Goal: Transaction & Acquisition: Purchase product/service

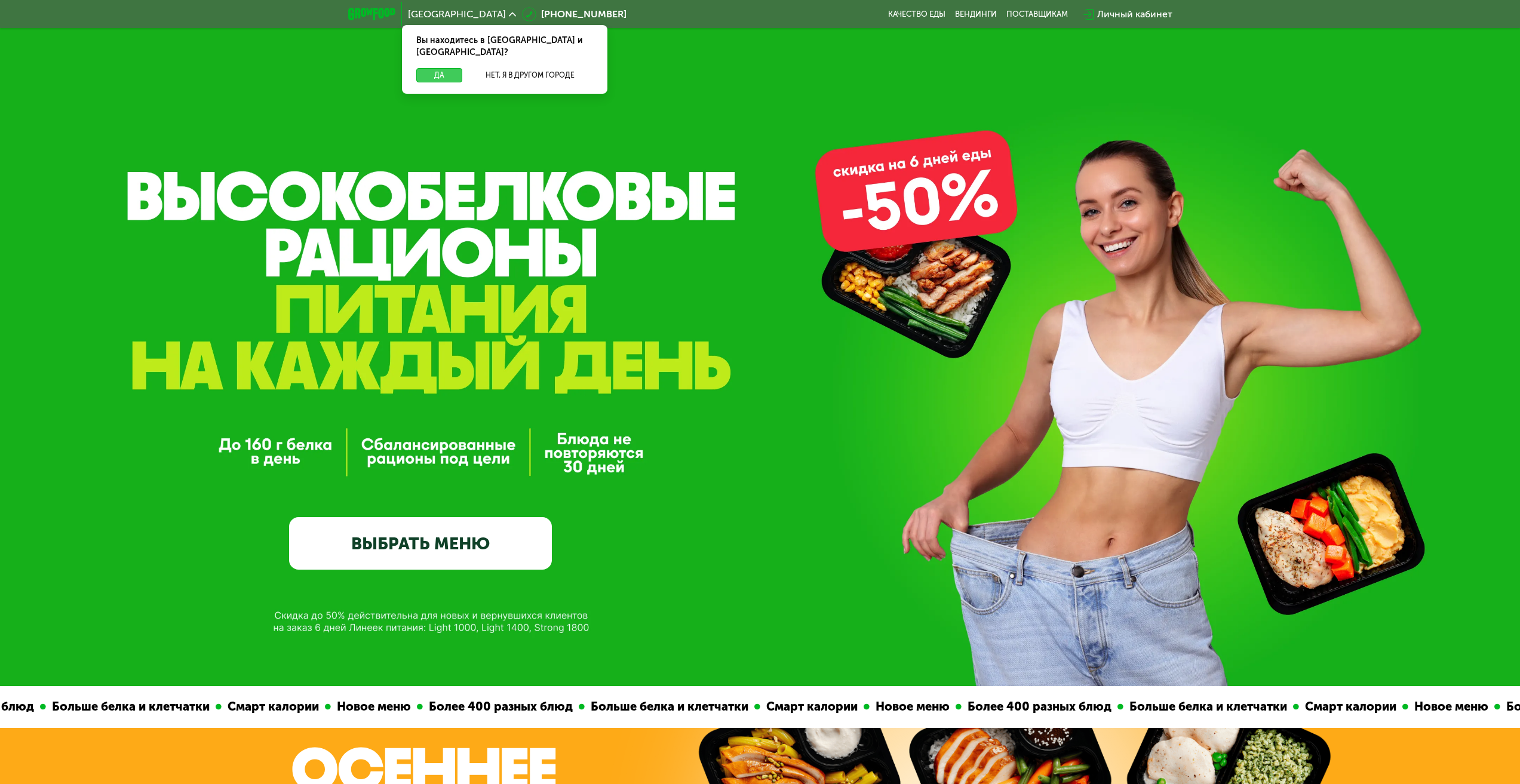
click at [440, 68] on button "Да" at bounding box center [439, 75] width 46 height 14
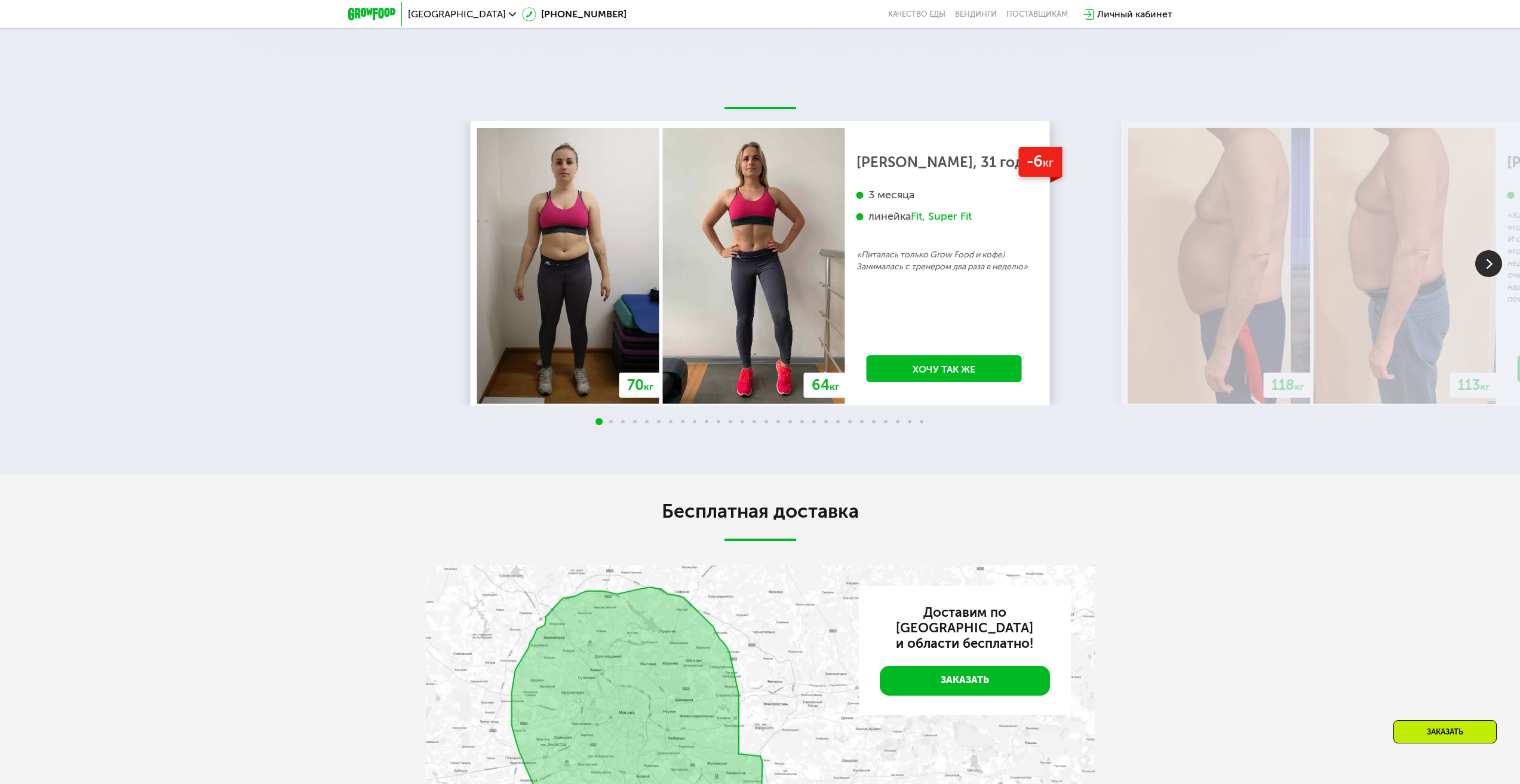
scroll to position [2985, 0]
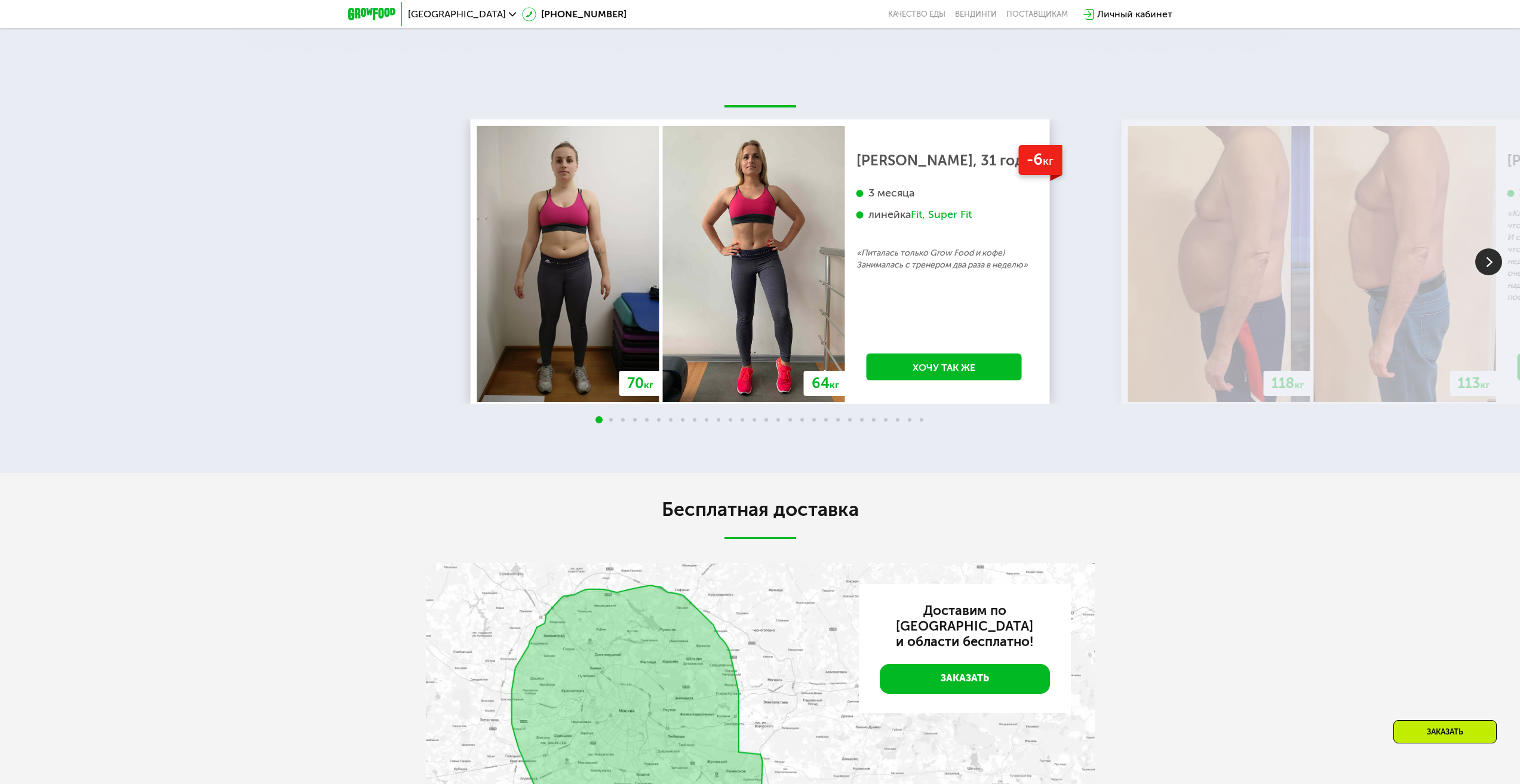
click at [1491, 275] on img at bounding box center [1489, 262] width 27 height 27
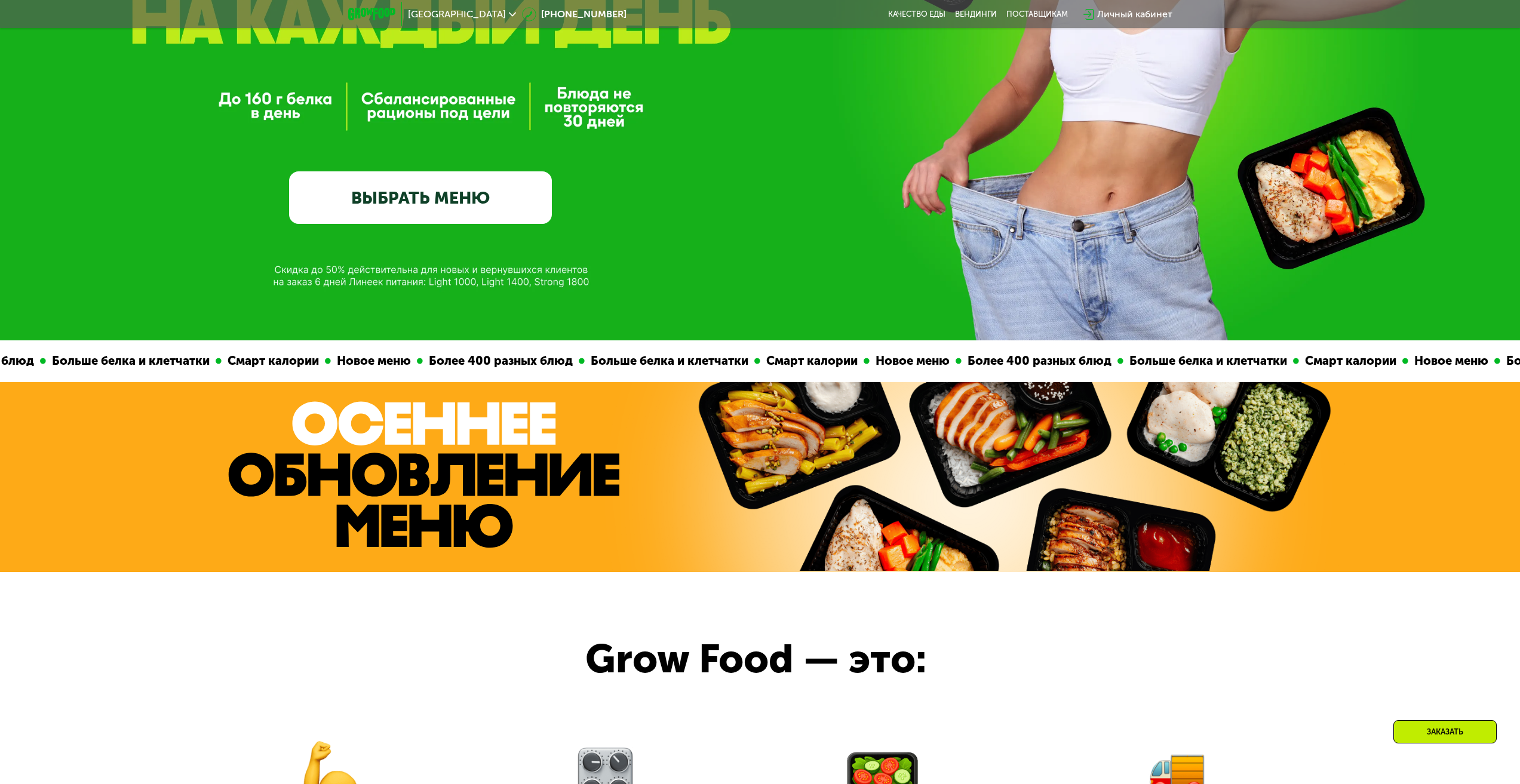
scroll to position [0, 0]
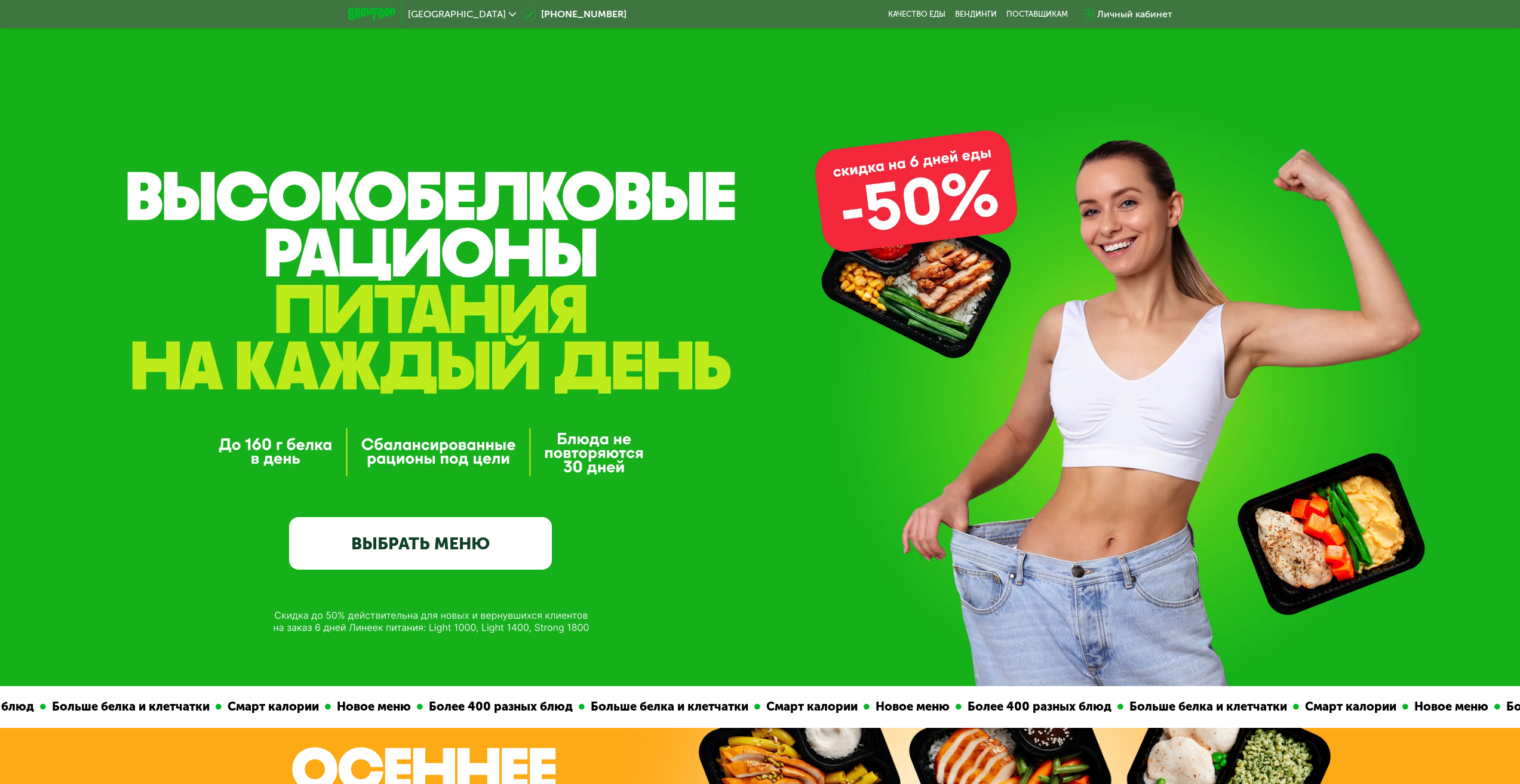
click at [426, 536] on link "ВЫБРАТЬ МЕНЮ" at bounding box center [420, 544] width 263 height 53
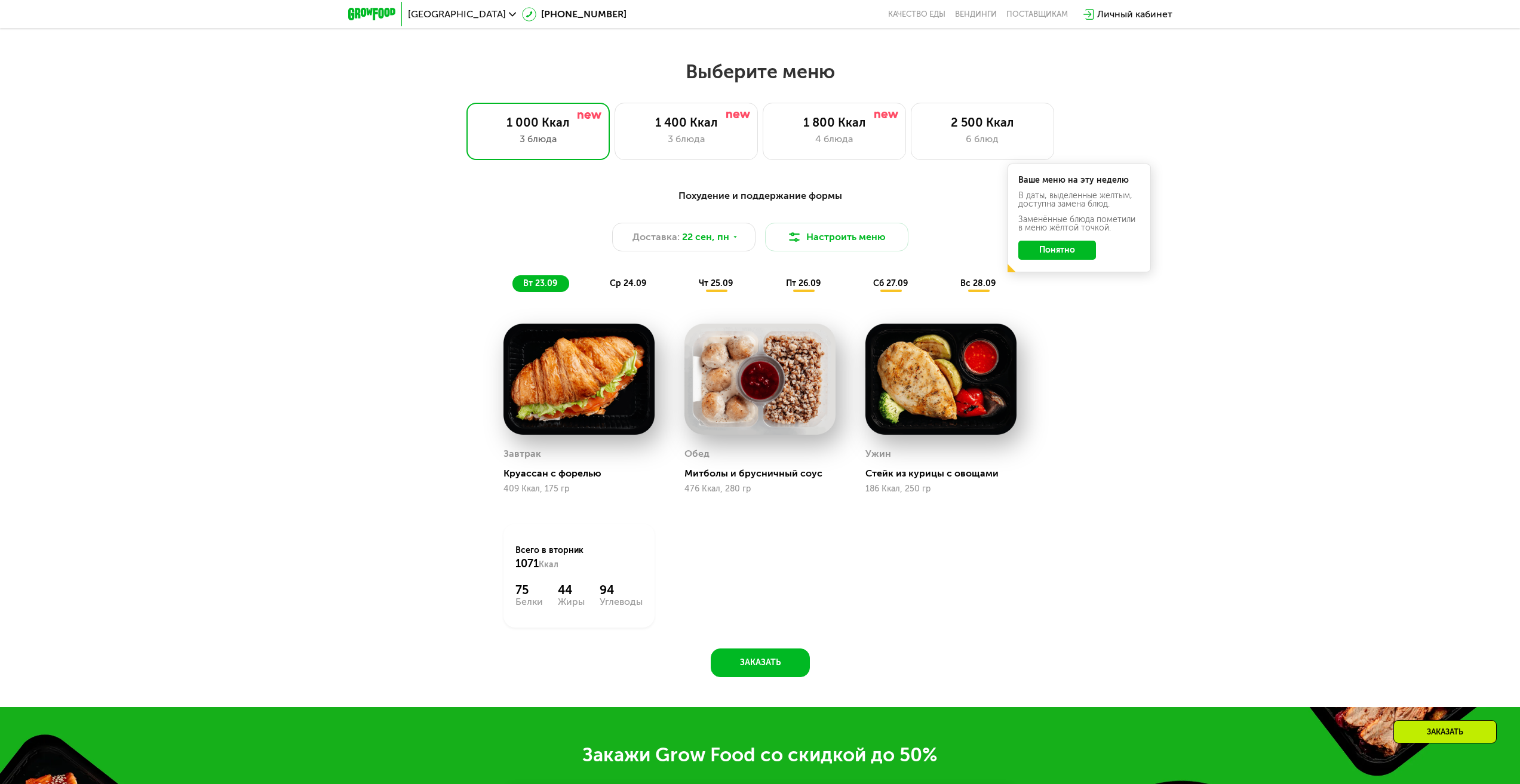
scroll to position [1303, 0]
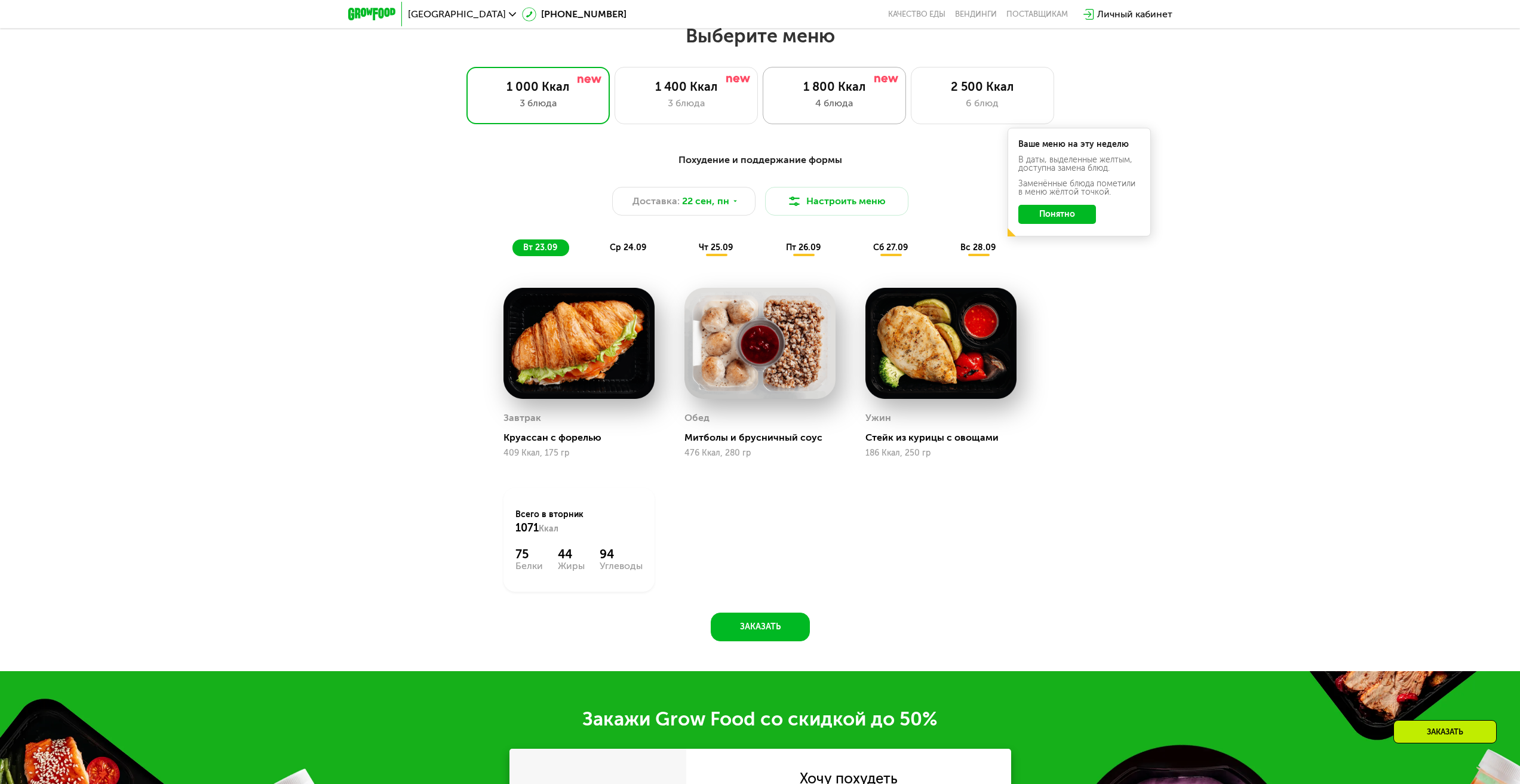
click at [842, 99] on div "1 800 Ккал 4 блюда" at bounding box center [835, 96] width 143 height 58
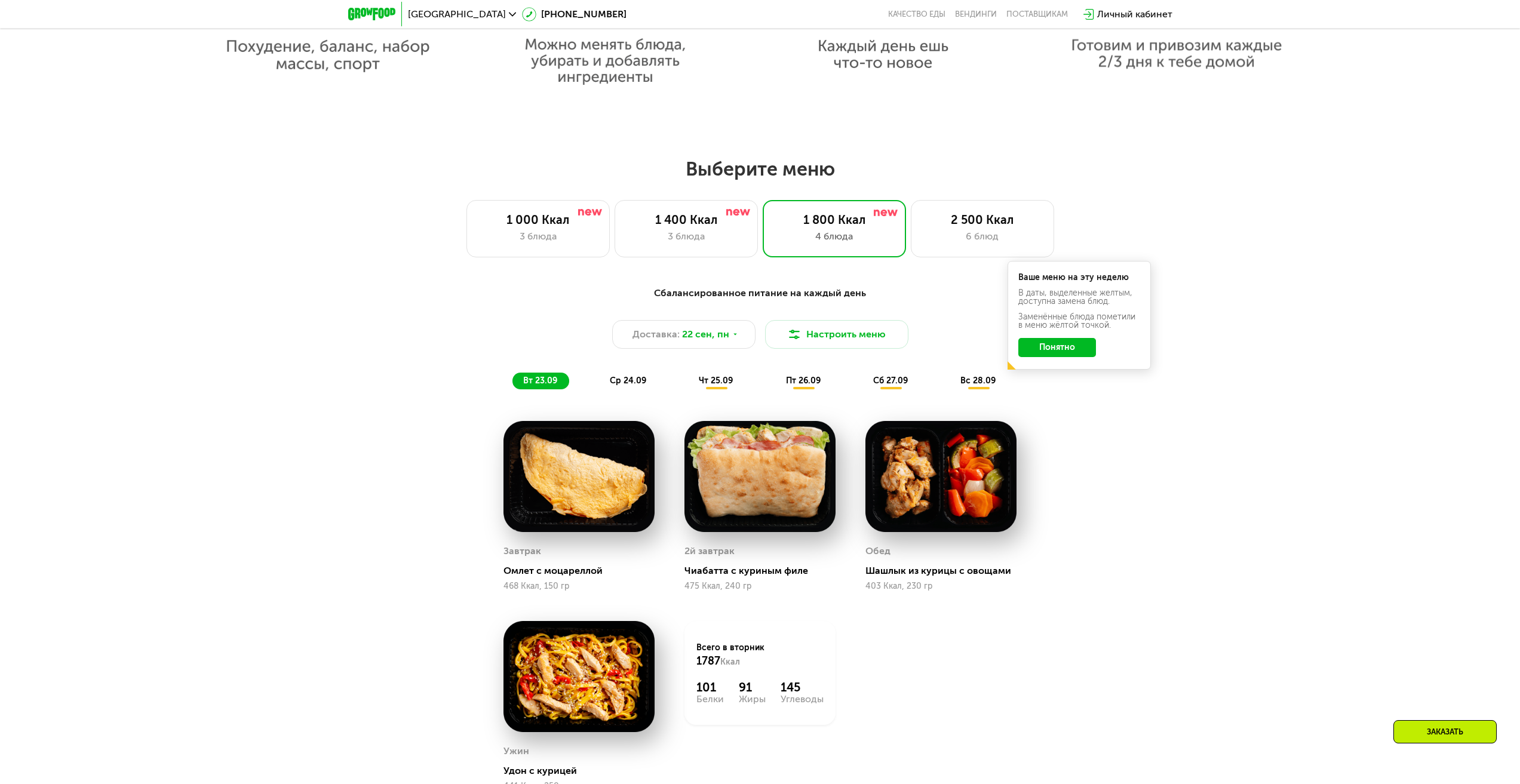
scroll to position [1183, 0]
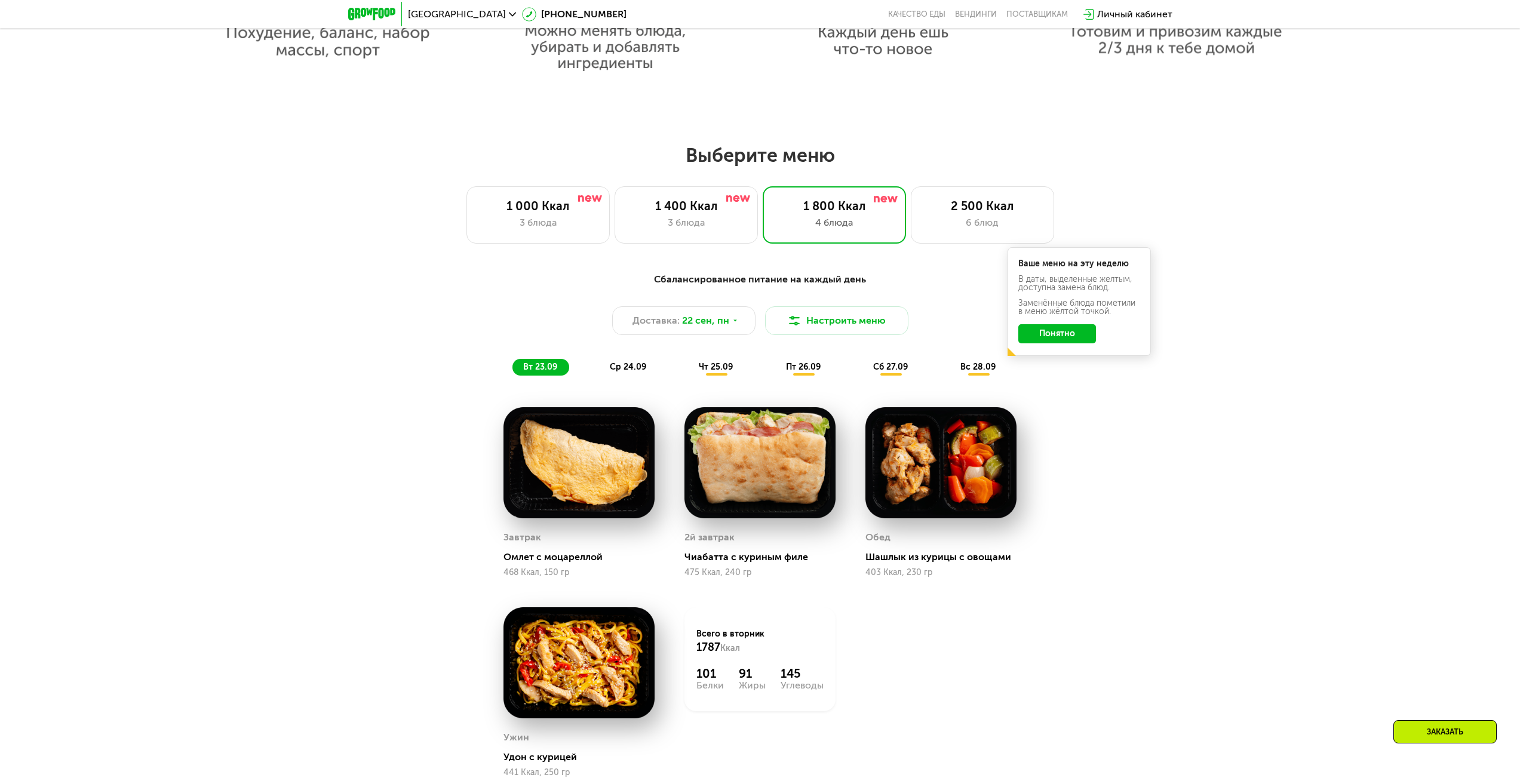
click at [1073, 338] on button "Понятно" at bounding box center [1057, 334] width 77 height 19
click at [831, 323] on button "Настроить меню" at bounding box center [837, 320] width 143 height 29
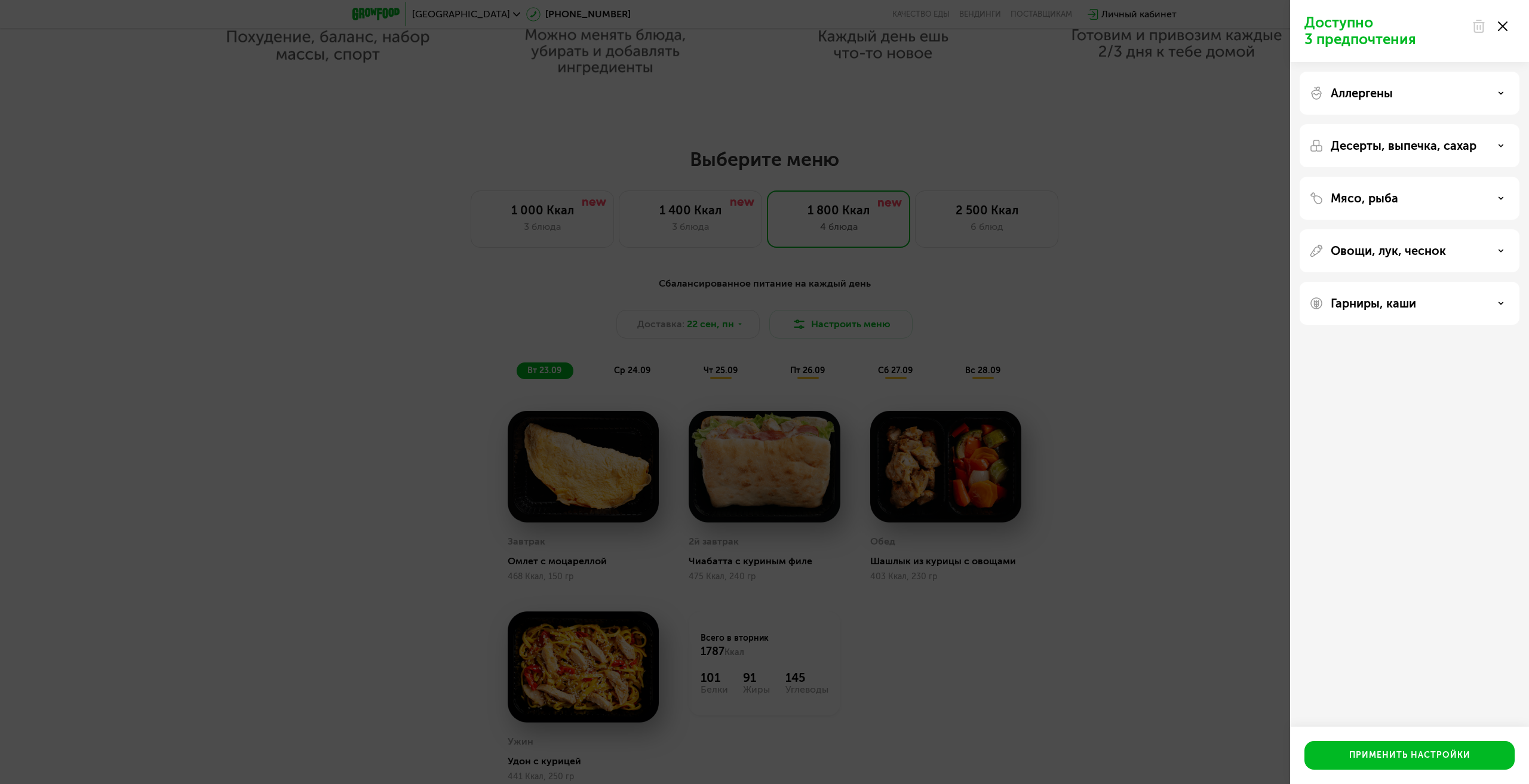
drag, startPoint x: 1507, startPoint y: 28, endPoint x: 1500, endPoint y: 28, distance: 7.0
click at [1506, 28] on icon at bounding box center [1503, 26] width 10 height 10
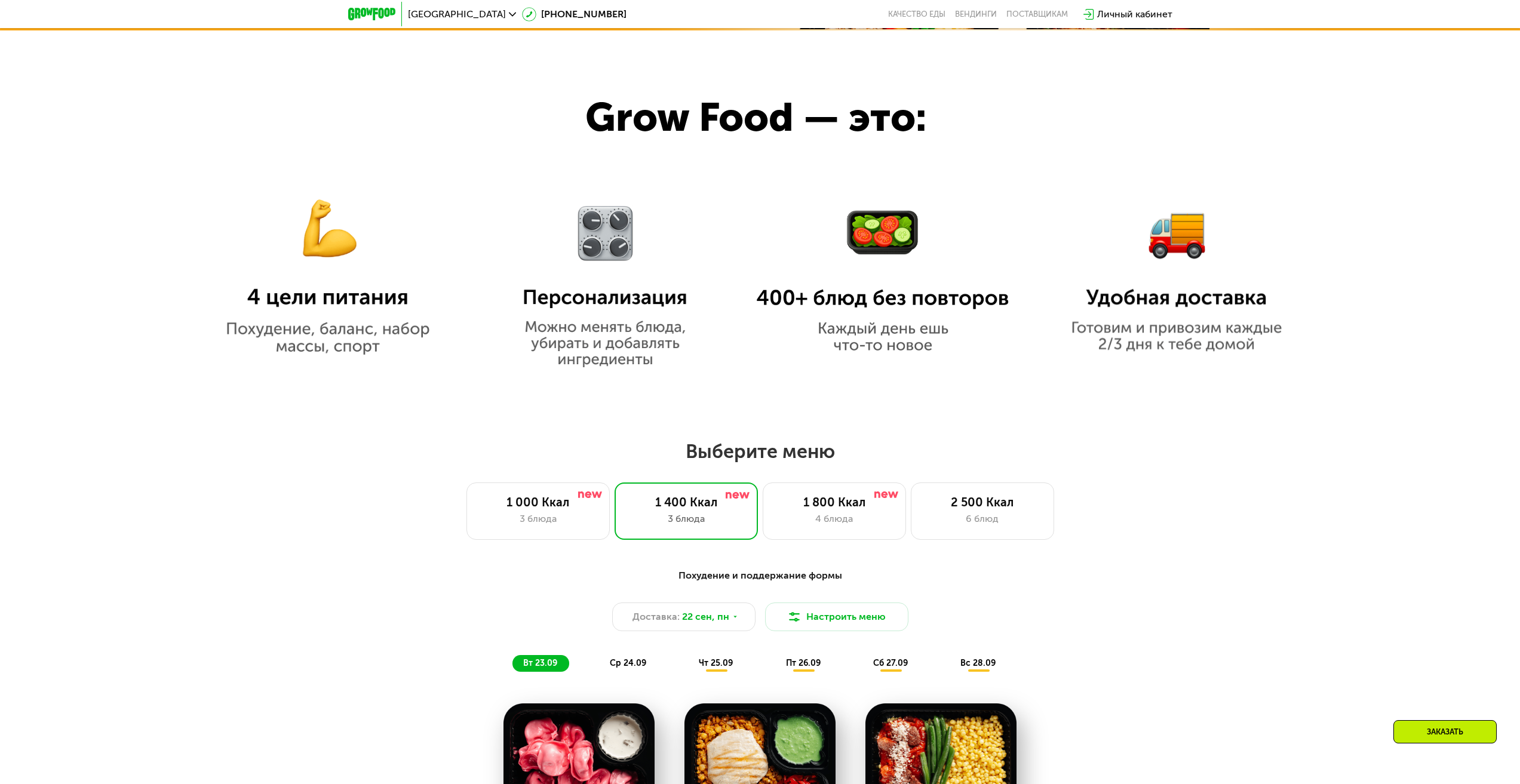
scroll to position [884, 0]
